Goal: Task Accomplishment & Management: Use online tool/utility

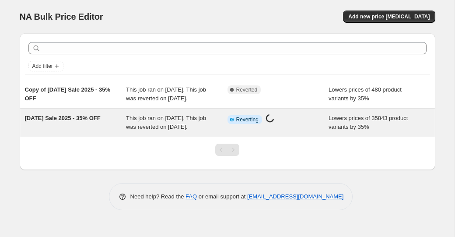
click at [307, 131] on div "Info Partially complete Reverting Price change job in progress..." at bounding box center [279, 123] width 102 height 18
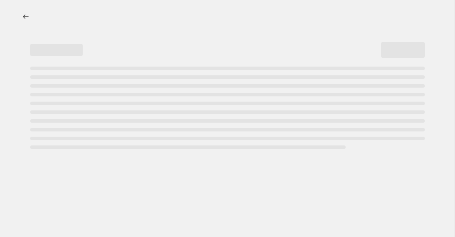
select select "percentage"
